Goal: Task Accomplishment & Management: Manage account settings

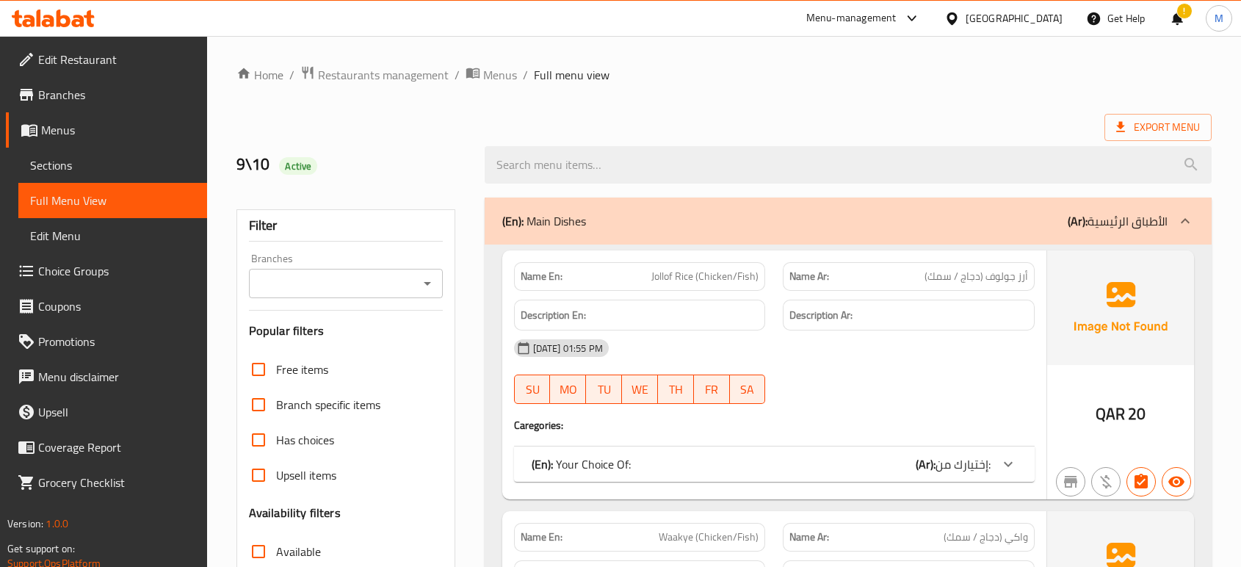
click at [1042, 21] on div "[GEOGRAPHIC_DATA]" at bounding box center [1013, 18] width 97 height 16
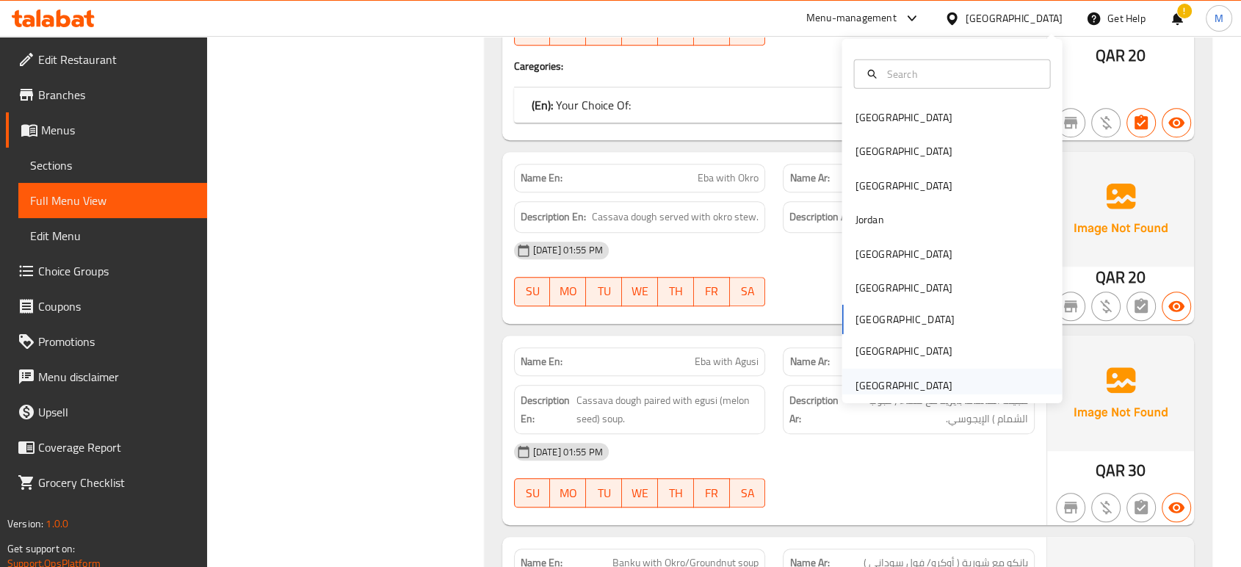
click at [855, 377] on div "[GEOGRAPHIC_DATA]" at bounding box center [903, 385] width 97 height 16
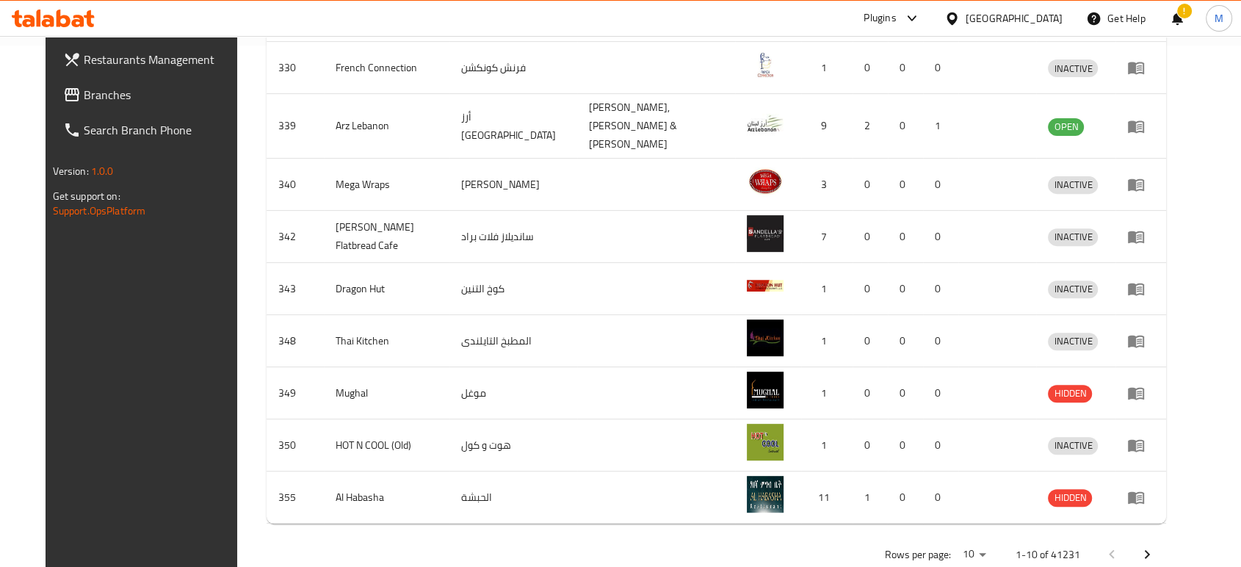
scroll to position [25, 0]
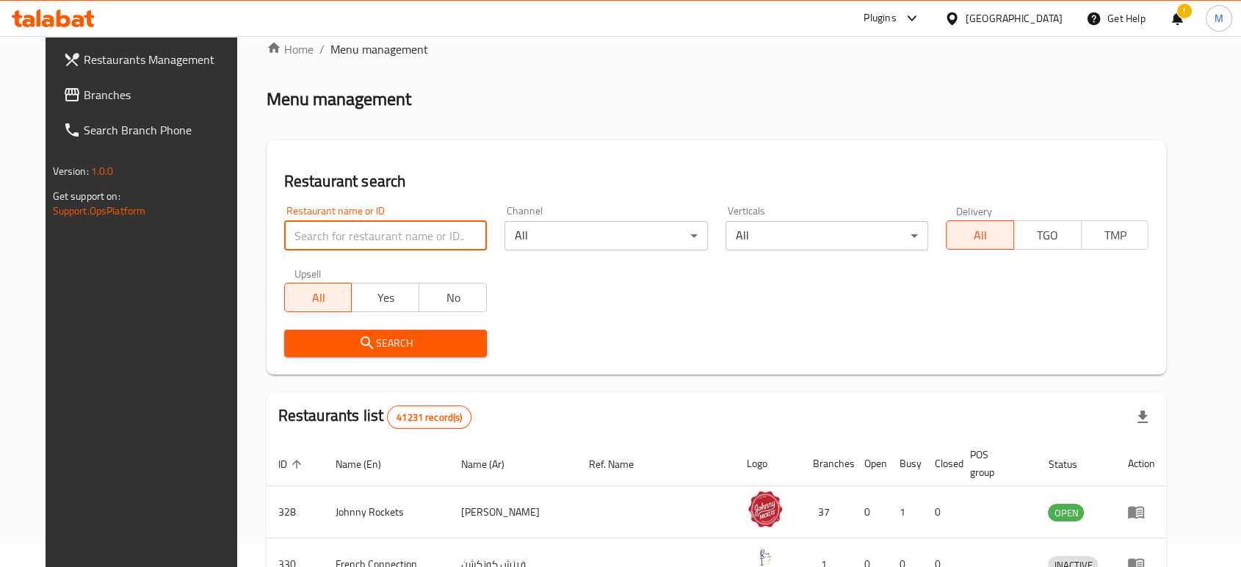
click at [403, 228] on input "search" at bounding box center [385, 235] width 203 height 29
paste input "Desi Delight Restaurant"
type input "Desi Delight Restaurant"
click button "Search" at bounding box center [385, 343] width 203 height 27
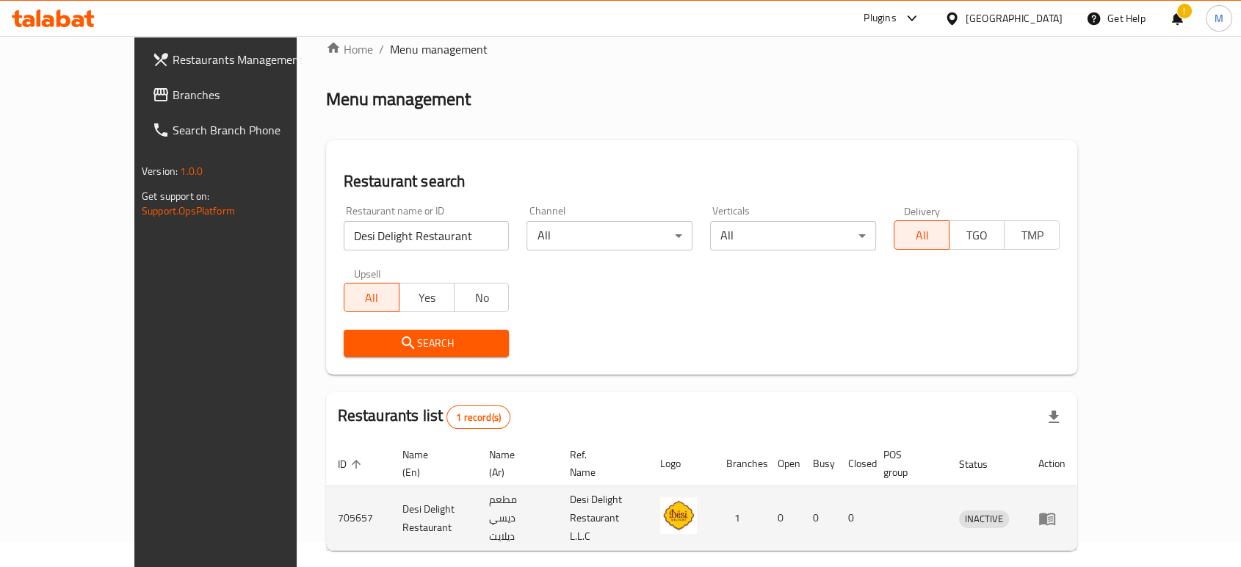
click at [1077, 505] on td "enhanced table" at bounding box center [1051, 518] width 51 height 65
click at [1055, 512] on icon "enhanced table" at bounding box center [1047, 518] width 16 height 12
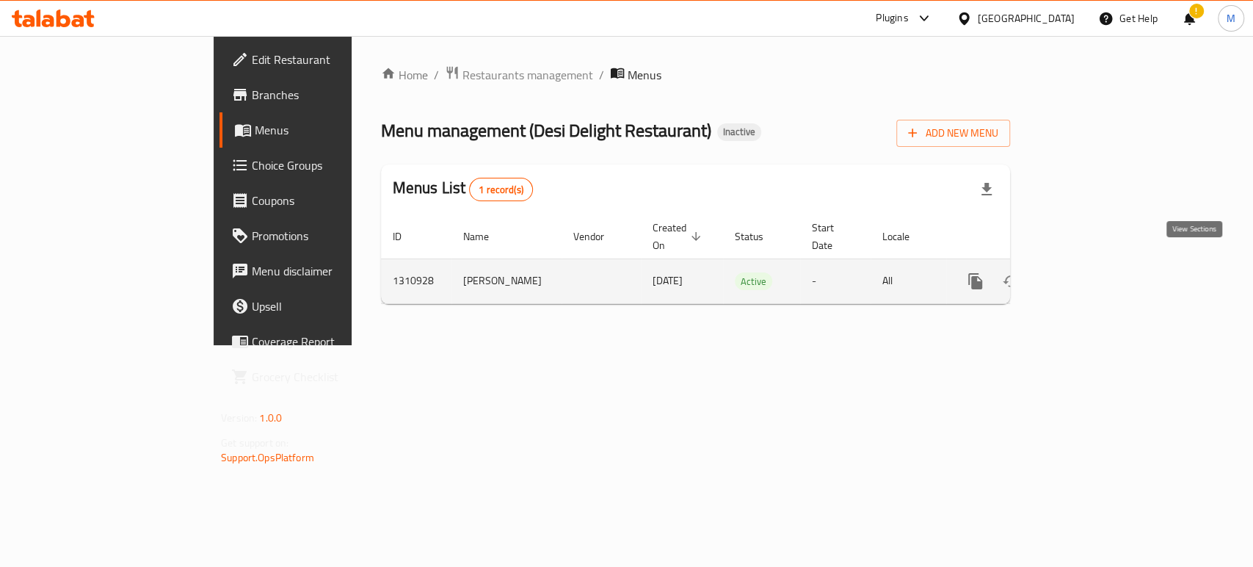
click at [1090, 272] on icon "enhanced table" at bounding box center [1082, 281] width 18 height 18
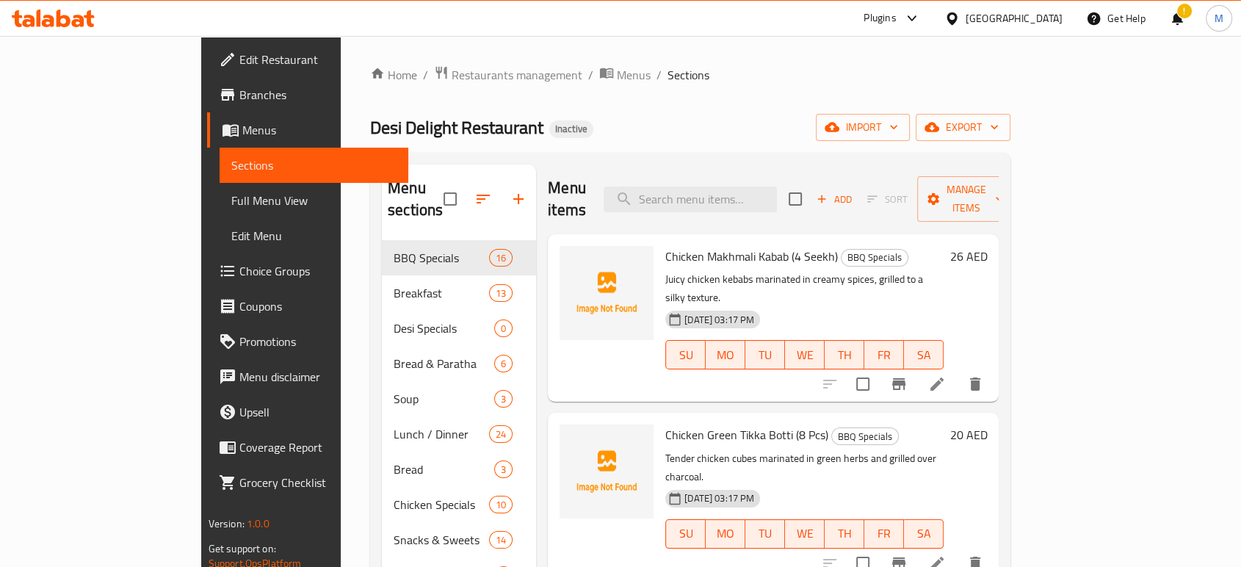
scroll to position [402, 0]
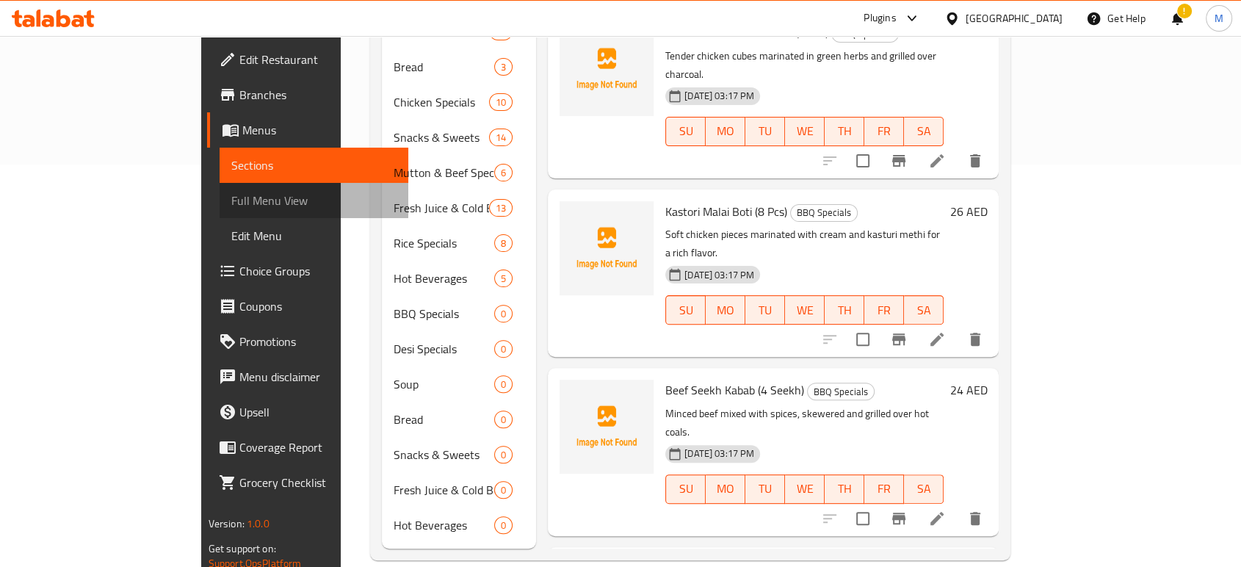
click at [231, 203] on span "Full Menu View" at bounding box center [313, 201] width 165 height 18
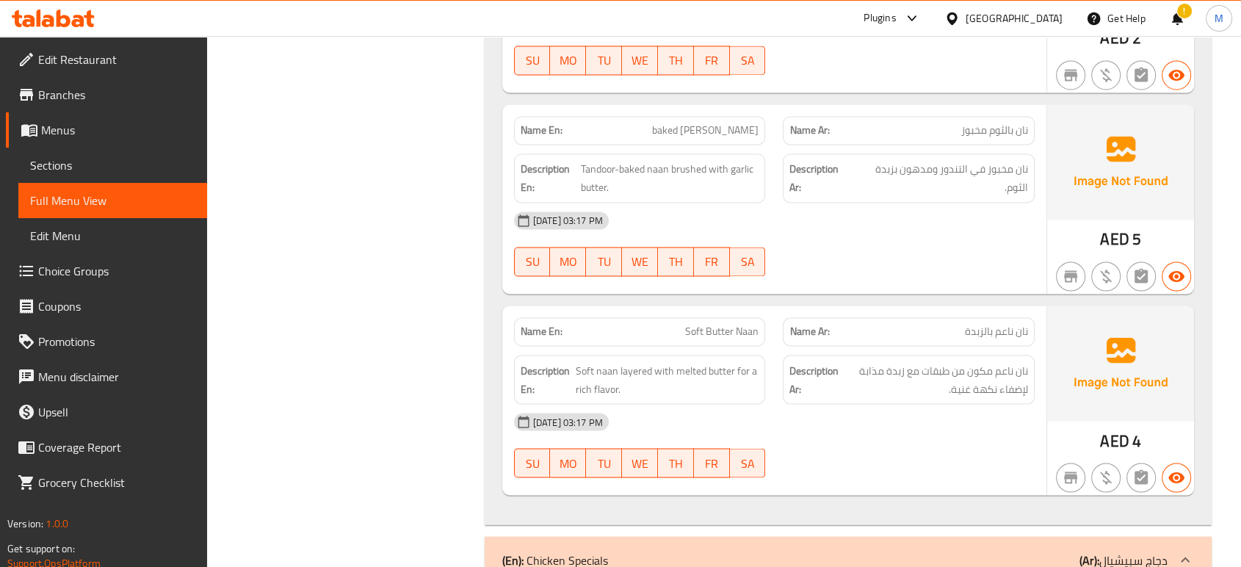
scroll to position [13618, 0]
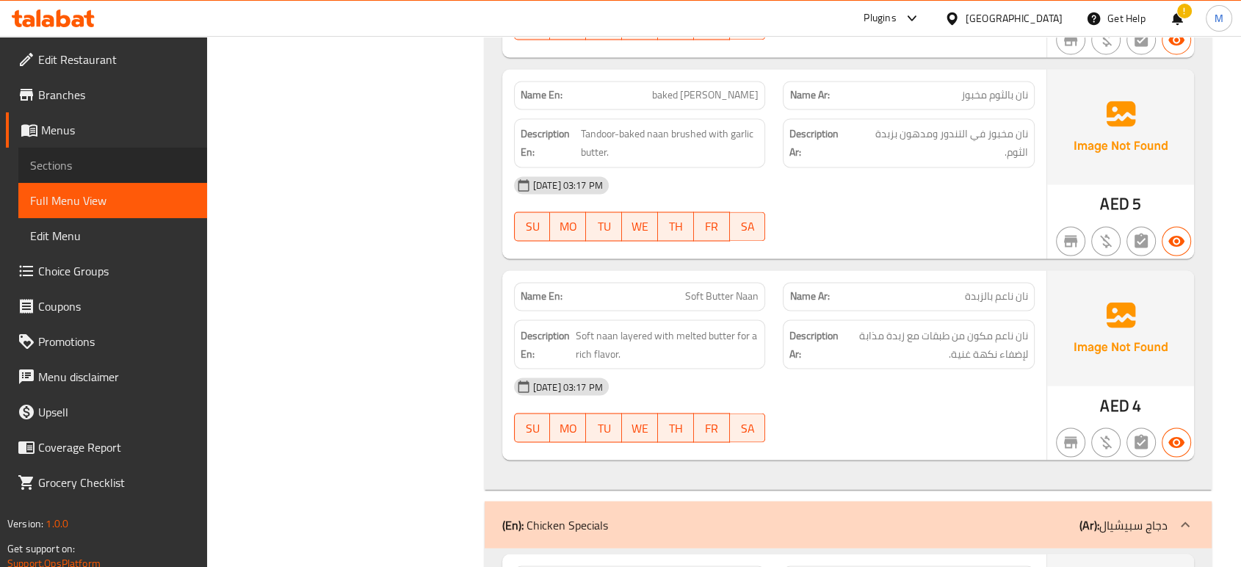
click at [87, 160] on span "Sections" at bounding box center [112, 165] width 165 height 18
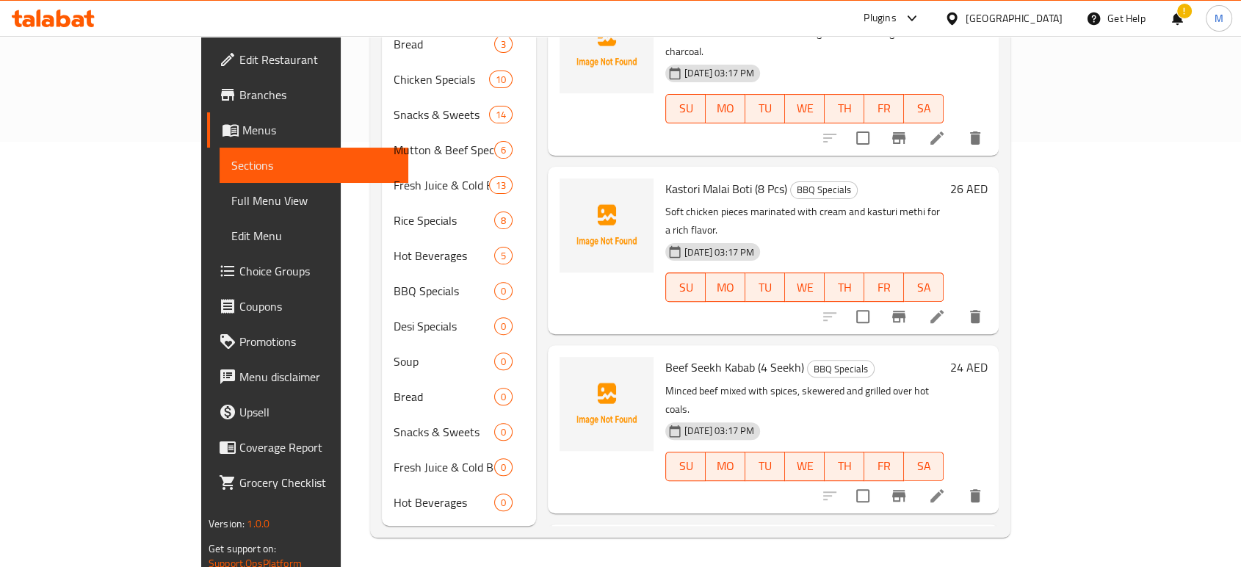
scroll to position [206, 0]
